Goal: Check status: Check status

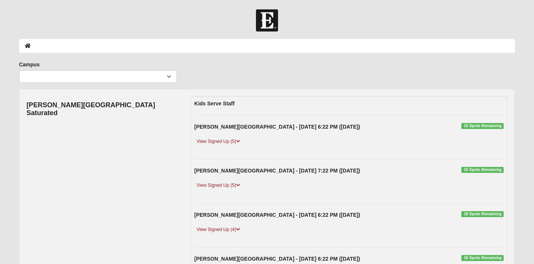
scroll to position [13, 0]
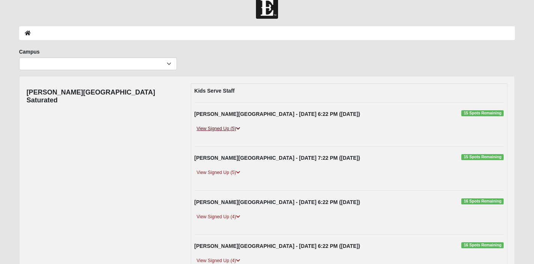
click at [228, 127] on link "View Signed Up (5)" at bounding box center [218, 129] width 48 height 8
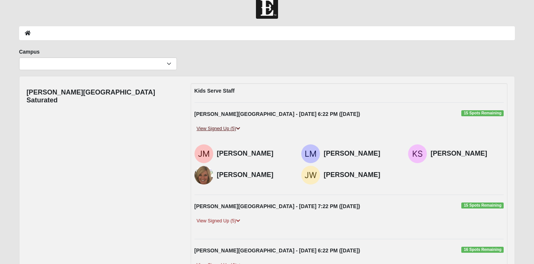
click at [228, 127] on link "View Signed Up (5)" at bounding box center [218, 129] width 48 height 8
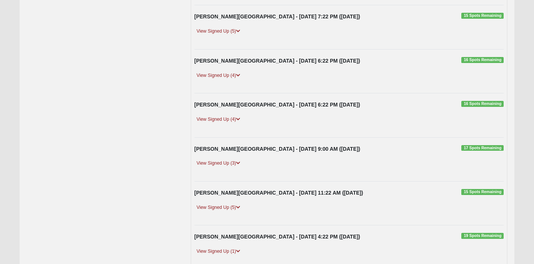
scroll to position [153, 0]
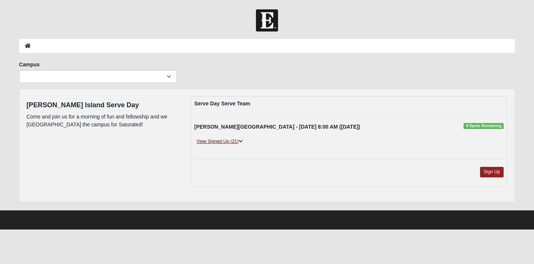
click at [235, 142] on link "View Signed Up (21)" at bounding box center [219, 141] width 51 height 8
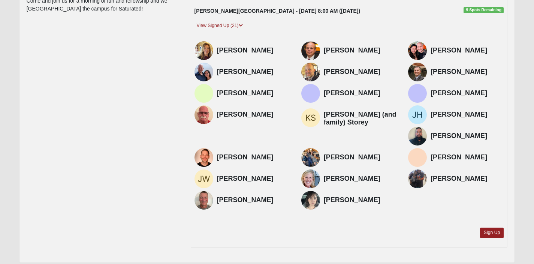
scroll to position [122, 0]
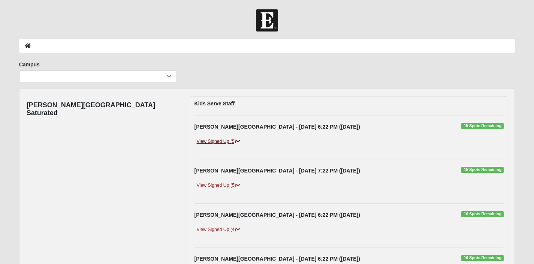
click at [234, 141] on link "View Signed Up (5)" at bounding box center [218, 141] width 48 height 8
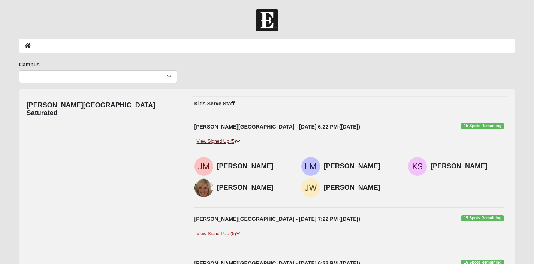
click at [235, 143] on link "View Signed Up (5)" at bounding box center [218, 141] width 48 height 8
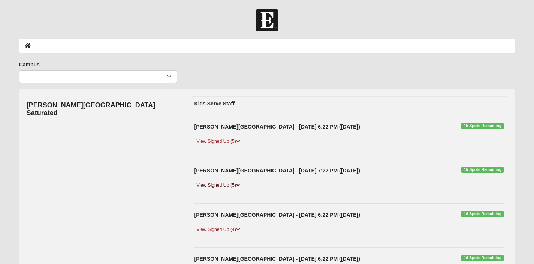
click at [221, 183] on link "View Signed Up (5)" at bounding box center [218, 185] width 48 height 8
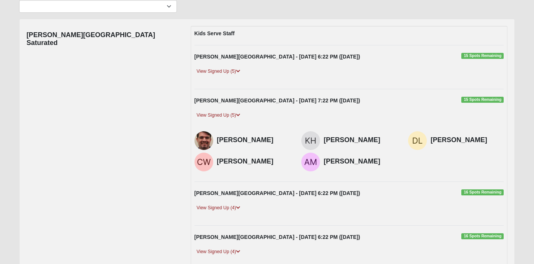
scroll to position [73, 0]
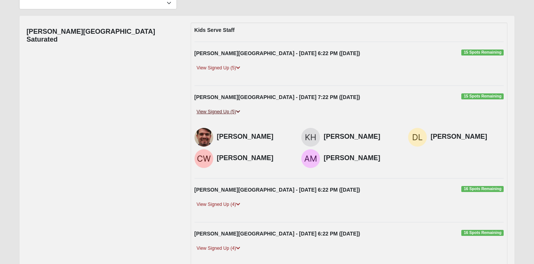
click at [219, 114] on link "View Signed Up (5)" at bounding box center [218, 112] width 48 height 8
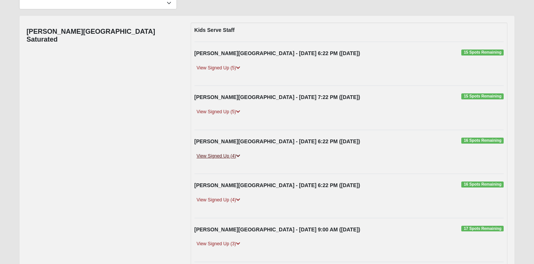
click at [218, 156] on link "View Signed Up (4)" at bounding box center [218, 156] width 48 height 8
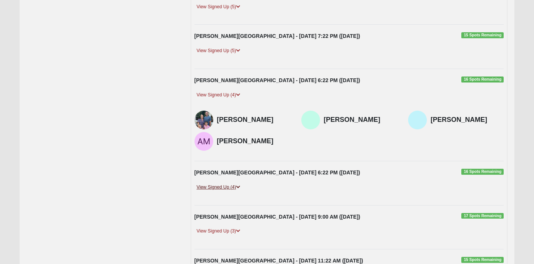
click at [217, 187] on link "View Signed Up (4)" at bounding box center [218, 187] width 48 height 8
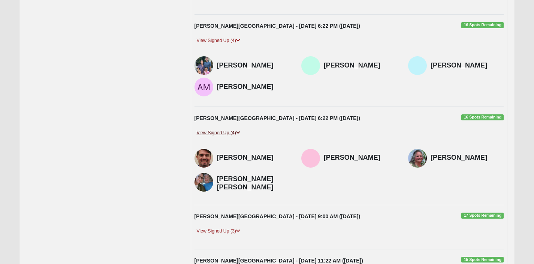
scroll to position [217, 0]
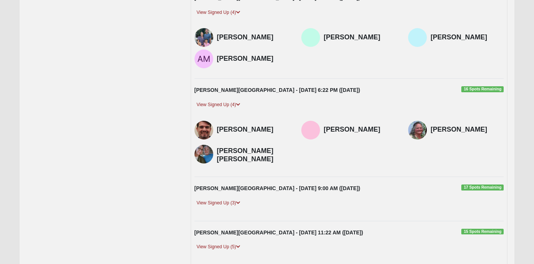
click at [217, 196] on div "Fleming Island - 9/14/2025 9:00 AM (9/14/2025) 17 Spots Remaining View Signed U…" at bounding box center [349, 198] width 321 height 28
click at [217, 204] on link "View Signed Up (3)" at bounding box center [218, 203] width 48 height 8
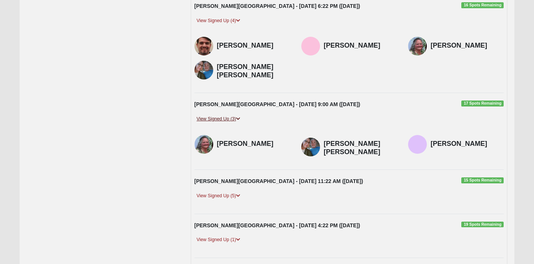
scroll to position [306, 0]
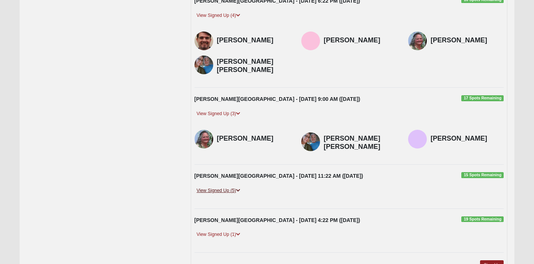
click at [222, 188] on link "View Signed Up (5)" at bounding box center [218, 190] width 48 height 8
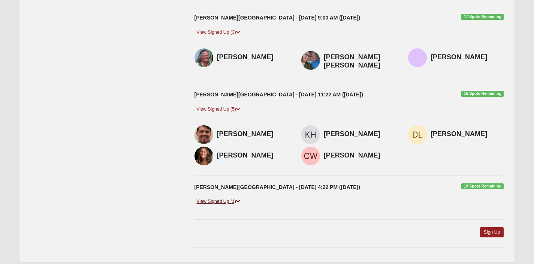
click at [218, 201] on link "View Signed Up (1)" at bounding box center [218, 201] width 48 height 8
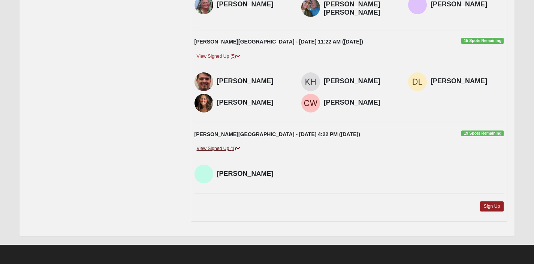
scroll to position [0, 0]
